Goal: Information Seeking & Learning: Learn about a topic

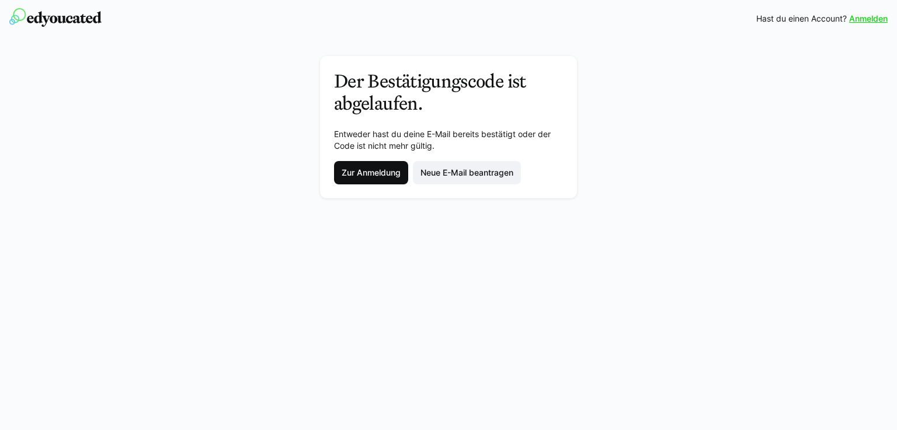
click at [369, 175] on span "Zur Anmeldung" at bounding box center [371, 173] width 62 height 12
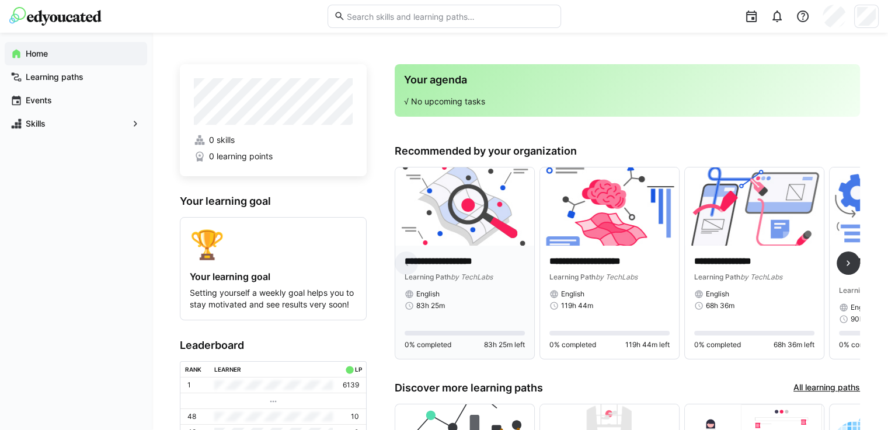
click at [451, 230] on img at bounding box center [464, 207] width 139 height 78
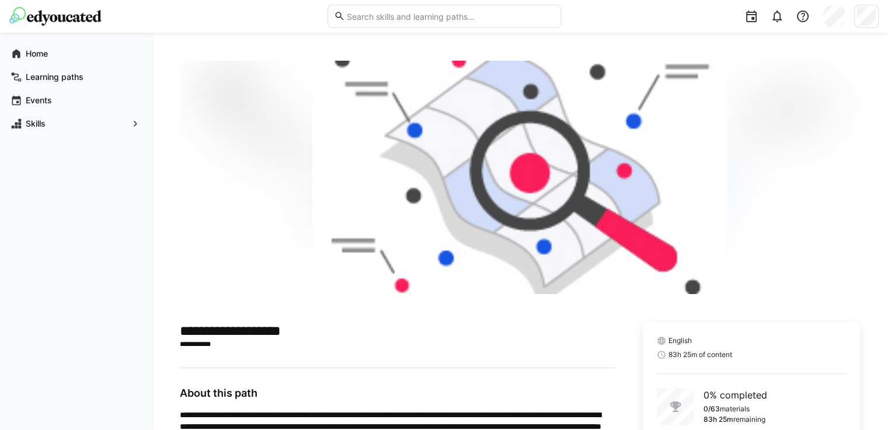
scroll to position [74, 0]
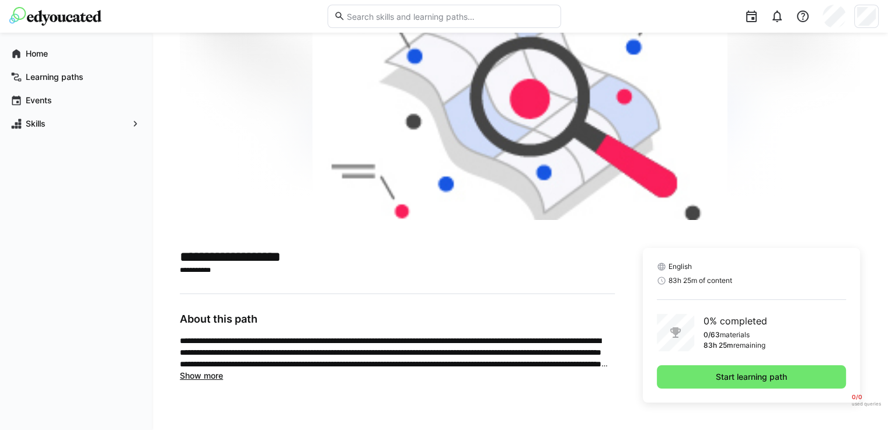
click at [219, 379] on span "Show more" at bounding box center [201, 376] width 43 height 10
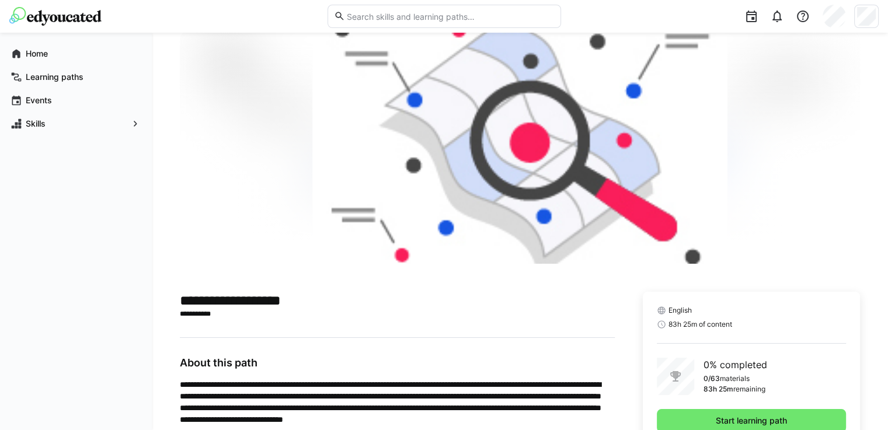
scroll to position [0, 0]
